Goal: Check status: Check status

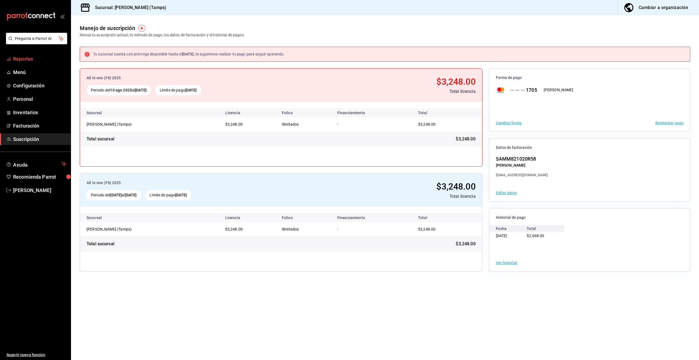
click at [26, 62] on span "Reportes" at bounding box center [39, 58] width 53 height 7
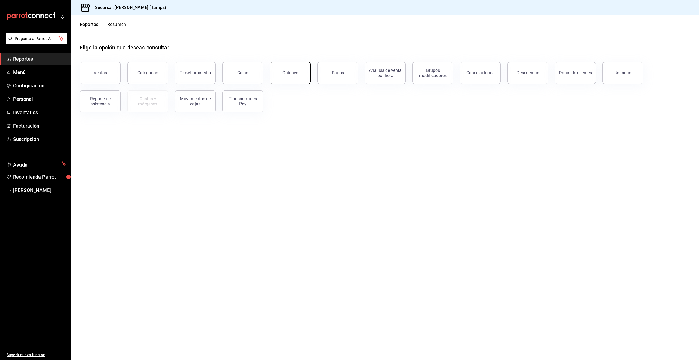
click at [293, 77] on button "Órdenes" at bounding box center [290, 73] width 41 height 22
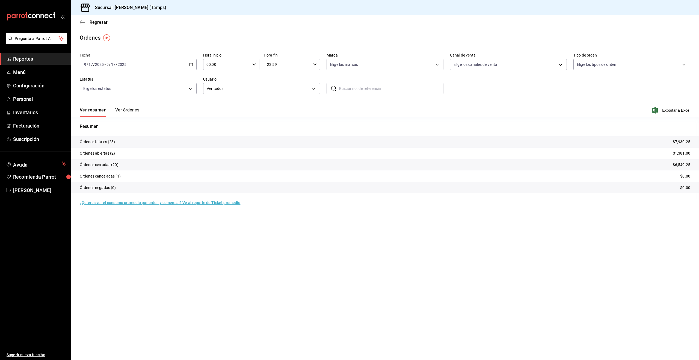
click at [101, 153] on p "Órdenes abiertas (2)" at bounding box center [97, 153] width 35 height 6
click at [128, 110] on button "Ver órdenes" at bounding box center [127, 111] width 24 height 9
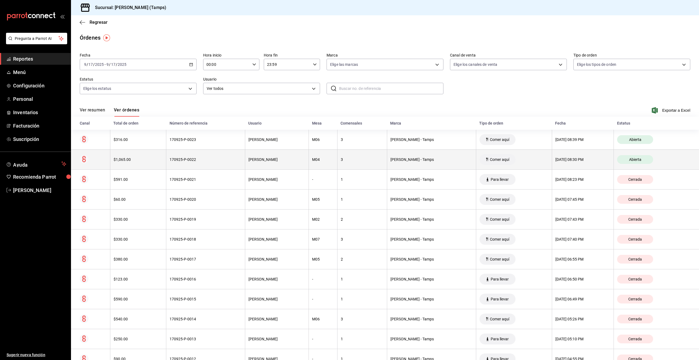
click at [211, 156] on th "170925-P-0022" at bounding box center [205, 160] width 79 height 20
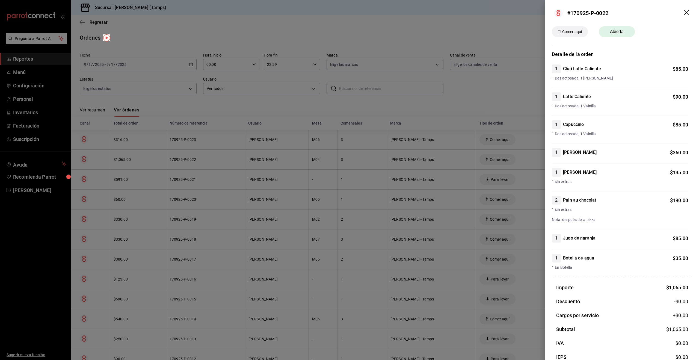
click at [210, 156] on div at bounding box center [349, 180] width 699 height 360
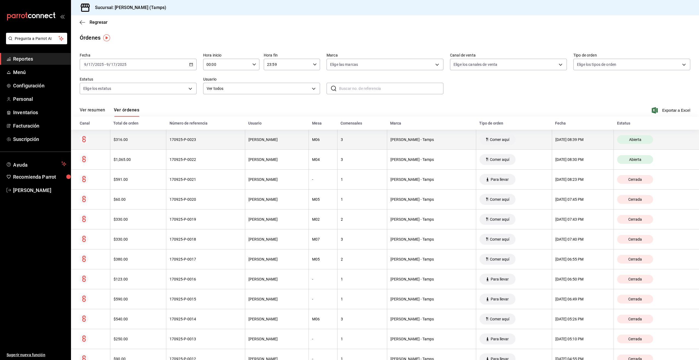
click at [210, 143] on th "170925-P-0023" at bounding box center [205, 140] width 79 height 20
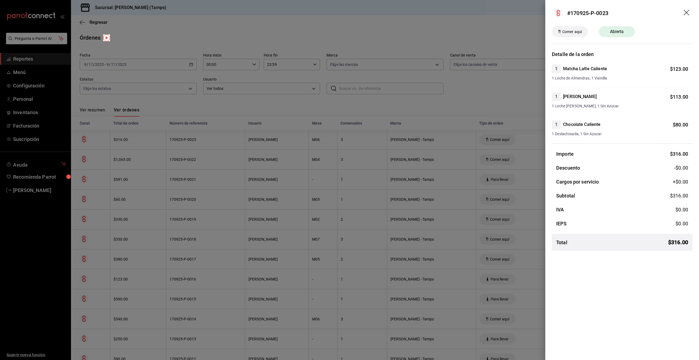
click at [326, 138] on div at bounding box center [349, 180] width 699 height 360
